Goal: Task Accomplishment & Management: Complete application form

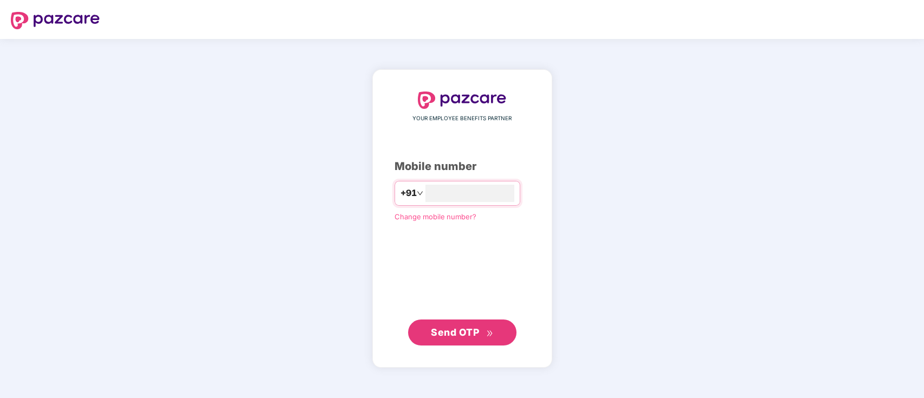
type input "**********"
click at [475, 339] on span "Send OTP" at bounding box center [462, 332] width 62 height 15
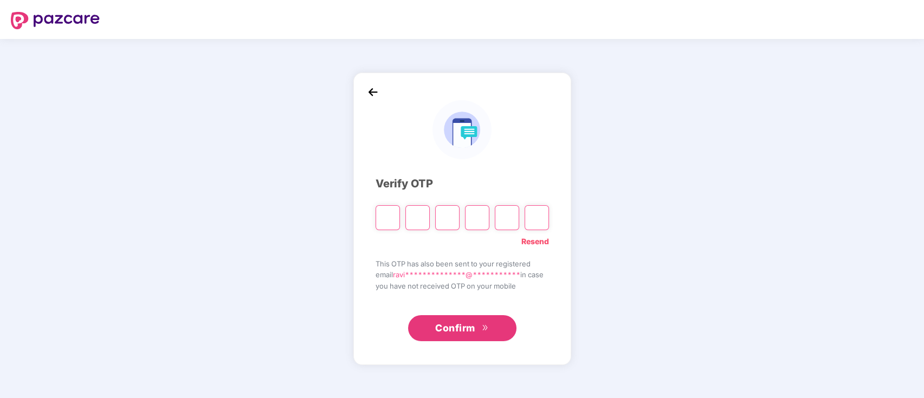
paste input "*"
type input "*"
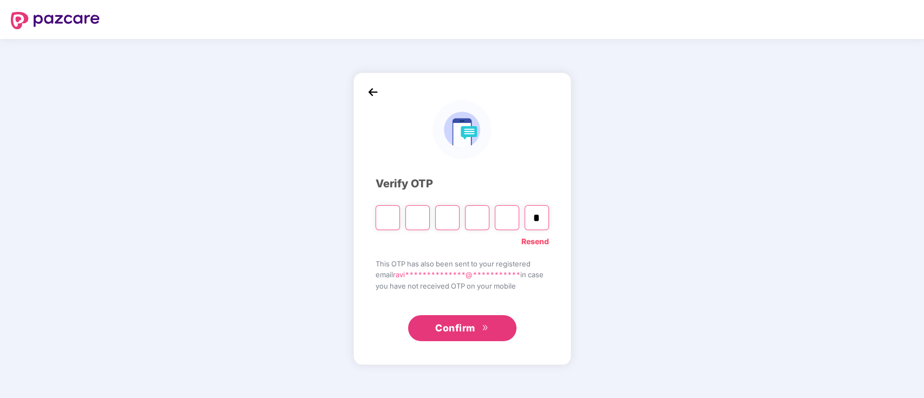
type input "*"
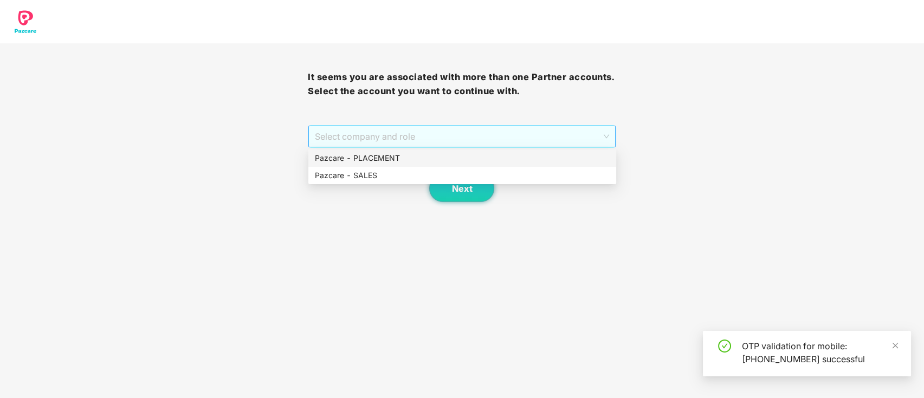
click at [493, 144] on span "Select company and role" at bounding box center [462, 136] width 294 height 21
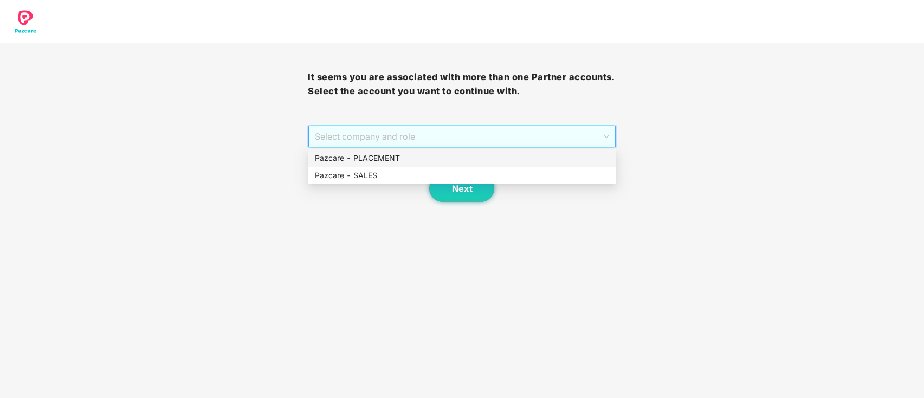
drag, startPoint x: 460, startPoint y: 181, endPoint x: 417, endPoint y: 157, distance: 48.3
click at [417, 157] on div "Pazcare - PLACEMENT Pazcare - SALES" at bounding box center [462, 167] width 308 height 35
click at [417, 157] on div "Pazcare - PLACEMENT" at bounding box center [462, 158] width 295 height 12
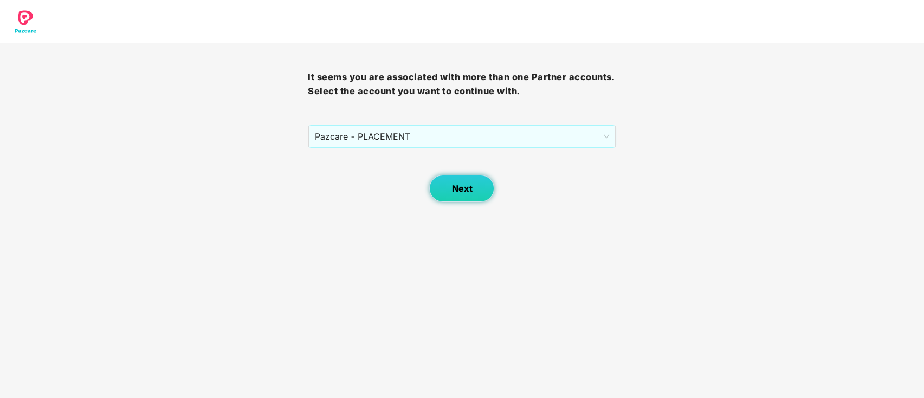
click at [466, 182] on button "Next" at bounding box center [461, 188] width 65 height 27
